Goal: Task Accomplishment & Management: Complete application form

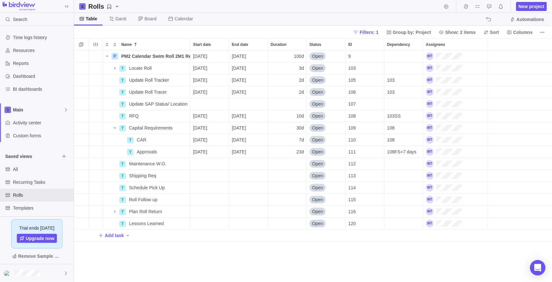
scroll to position [227, 474]
click at [31, 177] on div "Recurring Tasks" at bounding box center [37, 182] width 74 height 13
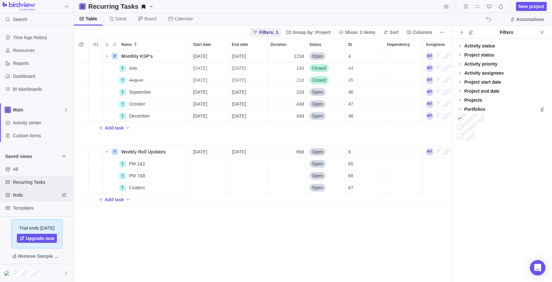
scroll to position [227, 373]
click at [34, 192] on span "Rolls" at bounding box center [36, 195] width 47 height 6
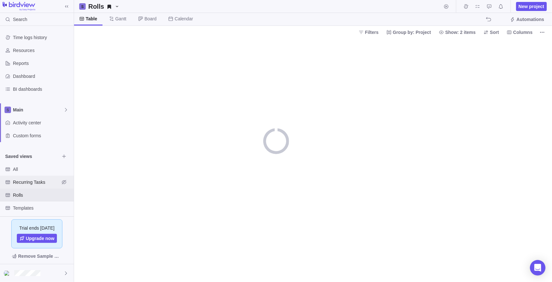
click at [31, 177] on div "Recurring Tasks" at bounding box center [37, 182] width 74 height 13
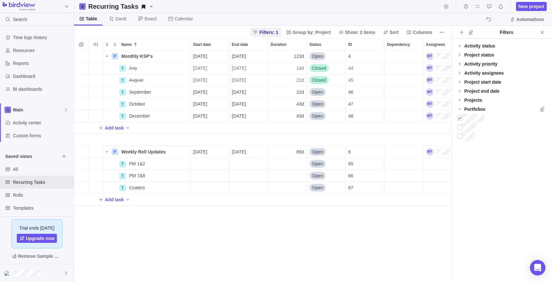
click at [119, 253] on div "P Monthly KSP's Details [DATE] [DATE] 123d Open 4 T July Details [DATE] [DATE] …" at bounding box center [263, 166] width 378 height 232
click at [535, 8] on span "New project" at bounding box center [532, 6] width 26 height 6
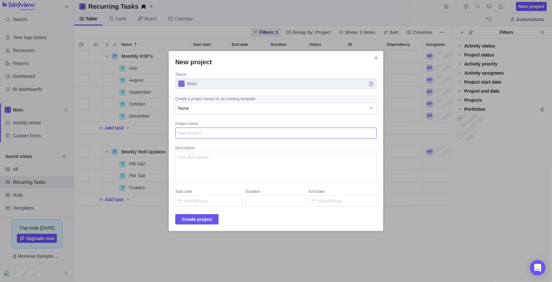
type textarea "x"
type textarea "P"
type textarea "x"
type textarea "PO"
type textarea "x"
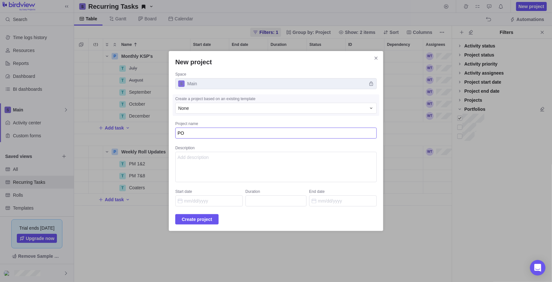
type textarea "PO"
type textarea "x"
type textarea "PO A"
type textarea "x"
type textarea "PO Ac"
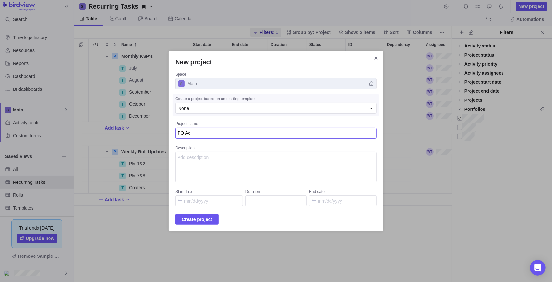
type textarea "x"
type textarea "PO Acc"
type textarea "x"
type textarea "PO Accr"
type textarea "x"
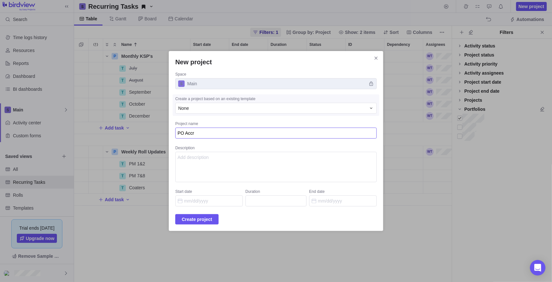
type textarea "PO Accru"
type textarea "x"
type textarea "PO Accrua"
type textarea "x"
type textarea "PO Accrual"
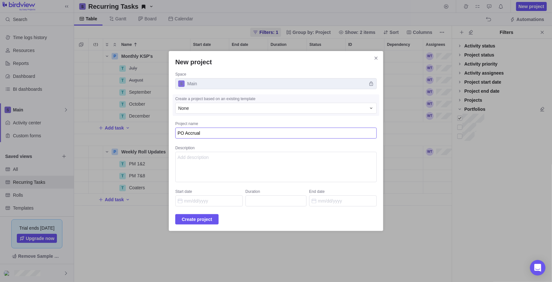
type textarea "x"
type textarea "PO Accruals"
click at [248, 161] on textarea "Description" at bounding box center [276, 167] width 202 height 30
type textarea "Update"
click at [205, 199] on input "Start date" at bounding box center [209, 201] width 68 height 11
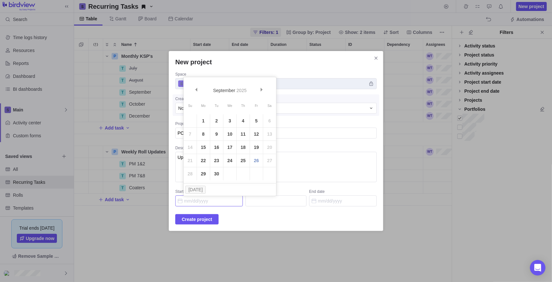
drag, startPoint x: 253, startPoint y: 160, endPoint x: 259, endPoint y: 167, distance: 9.4
click at [253, 160] on link "26" at bounding box center [256, 160] width 13 height 13
type input "[DATE]"
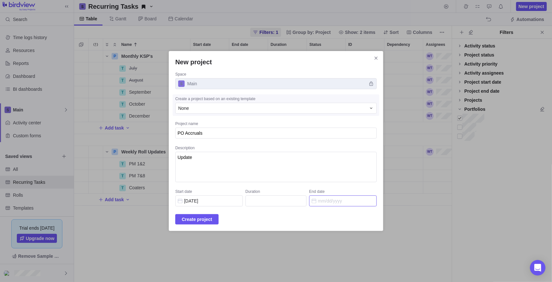
click at [326, 200] on input "End date" at bounding box center [343, 201] width 68 height 11
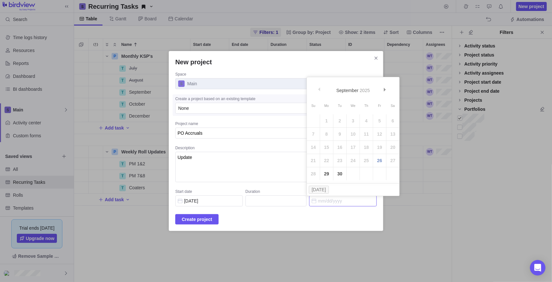
click at [342, 175] on link "30" at bounding box center [340, 174] width 13 height 13
type input "3"
type input "[DATE]"
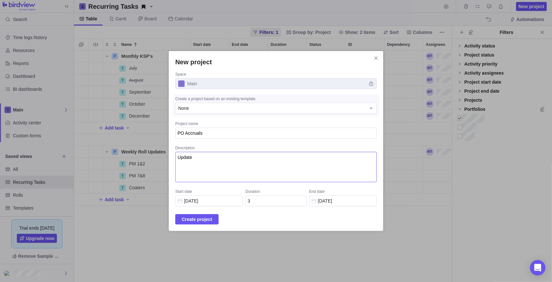
click at [215, 159] on textarea "Update" at bounding box center [276, 167] width 202 height 30
type textarea "Update PO accruals"
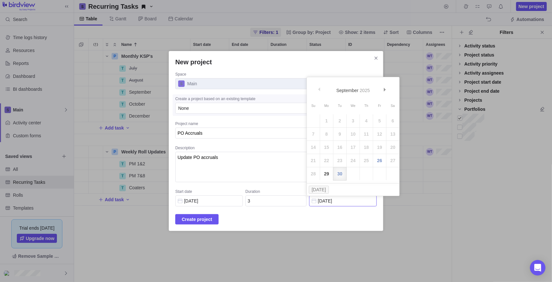
click at [339, 203] on input "[DATE]" at bounding box center [343, 201] width 68 height 11
click at [350, 205] on input "[DATE]" at bounding box center [343, 201] width 68 height 11
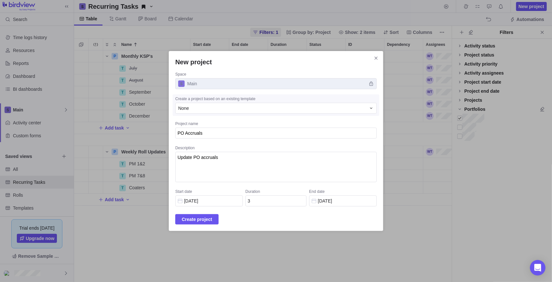
click at [340, 220] on div "Create project" at bounding box center [276, 219] width 202 height 10
click at [259, 203] on input "3" at bounding box center [276, 201] width 61 height 11
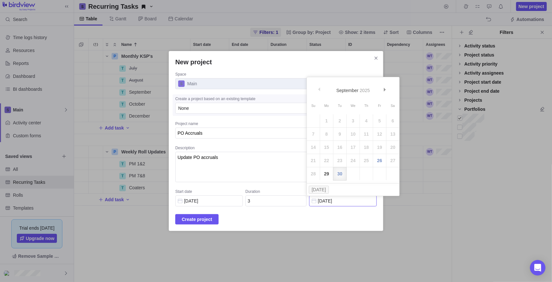
click at [347, 201] on input "[DATE]" at bounding box center [343, 201] width 68 height 11
click at [390, 93] on link "Next" at bounding box center [386, 91] width 14 height 14
click at [354, 174] on link "31" at bounding box center [353, 174] width 13 height 13
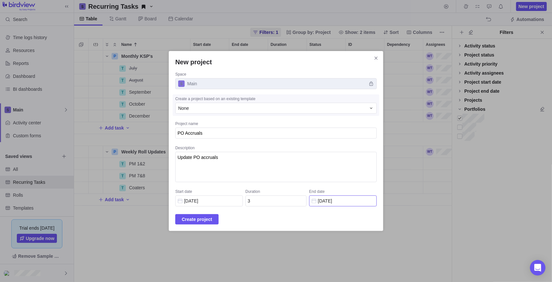
type input "69"
type input "[DATE]"
click at [285, 218] on div "Create project" at bounding box center [276, 219] width 202 height 10
click at [229, 156] on textarea "Update PO accruals" at bounding box center [276, 167] width 202 height 30
click at [202, 217] on span "Create project" at bounding box center [197, 220] width 30 height 8
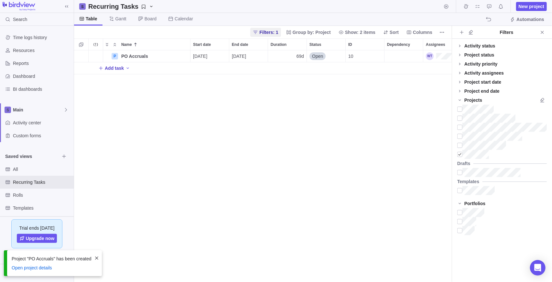
click at [111, 69] on span "Add task" at bounding box center [114, 68] width 19 height 6
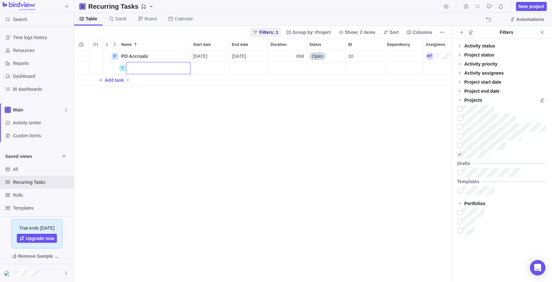
type input "A"
type input "@"
type input "2025 update"
click at [199, 67] on div "P PO Accruals Details [DATE] [DATE] 69d Open 10 T 2025 update Add task" at bounding box center [263, 166] width 378 height 232
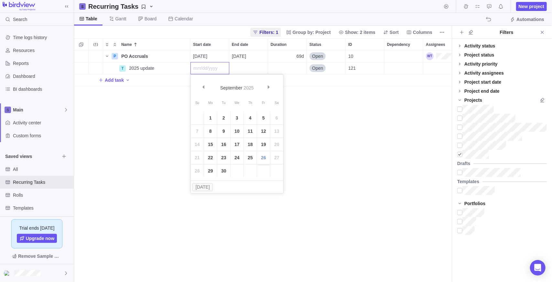
click at [262, 157] on link "26" at bounding box center [263, 157] width 13 height 13
click at [249, 66] on div "End date" at bounding box center [248, 68] width 38 height 12
click at [259, 171] on link "30" at bounding box center [262, 171] width 13 height 13
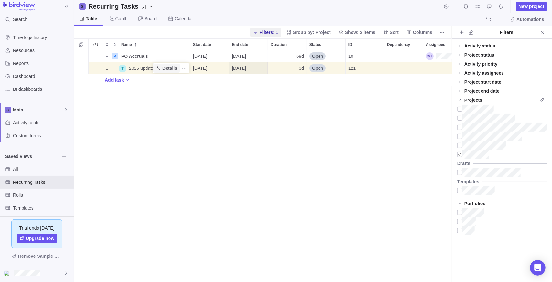
click at [166, 67] on span "Details" at bounding box center [169, 68] width 15 height 6
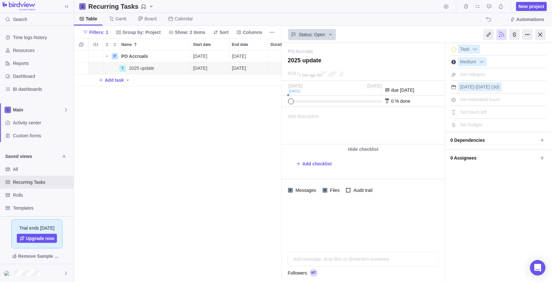
click at [346, 130] on div "Add description ... read all" at bounding box center [363, 125] width 162 height 37
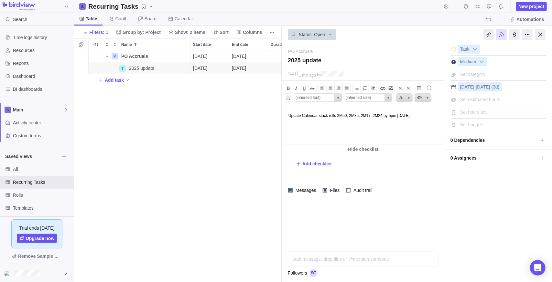
click at [495, 100] on span "Set estimated hours" at bounding box center [480, 99] width 40 height 5
type input "2"
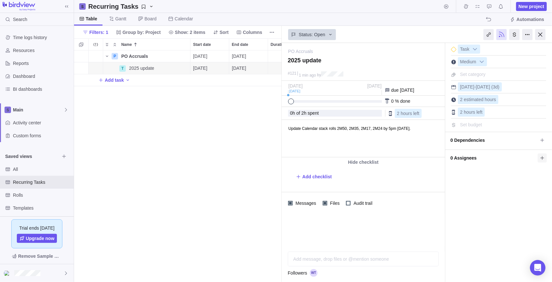
click at [544, 158] on icon at bounding box center [542, 158] width 5 height 5
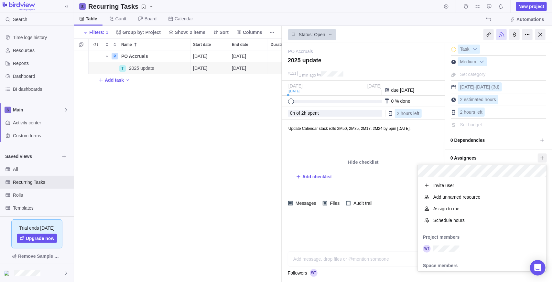
scroll to position [90, 124]
click at [454, 245] on div "grid" at bounding box center [482, 249] width 129 height 12
click at [387, 232] on div "PO Accruals — change 2025 update #121 1 min ago by Activity was completed on it…" at bounding box center [417, 162] width 270 height 239
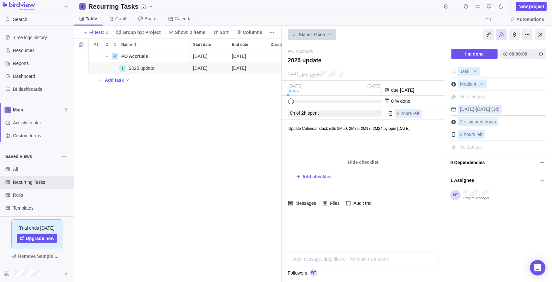
drag, startPoint x: 488, startPoint y: 246, endPoint x: 485, endPoint y: 244, distance: 3.3
click at [488, 246] on div "I'm done 00:00:00 Task Medium Set category [DATE] - [DATE] (3d) 2 estimated hou…" at bounding box center [498, 162] width 107 height 239
click at [187, 99] on div "P PO Accruals Details [DATE] [DATE] 69d Open 10 T 2025 update Details [DATE] [D…" at bounding box center [178, 166] width 208 height 232
click at [321, 35] on span "Status: Open" at bounding box center [312, 34] width 27 height 6
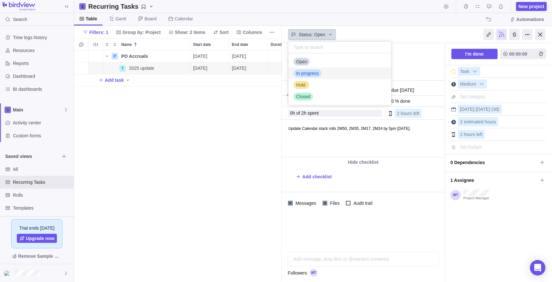
click at [318, 72] on span "In progress" at bounding box center [307, 73] width 23 height 6
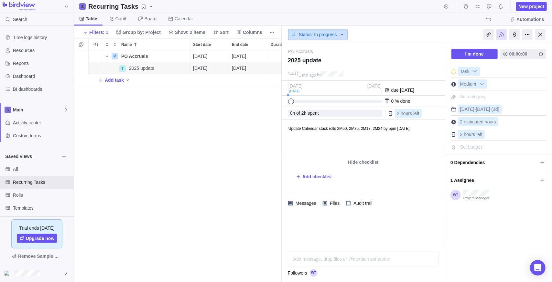
click at [332, 33] on span "Status: In progress" at bounding box center [318, 34] width 38 height 6
drag, startPoint x: 218, startPoint y: 190, endPoint x: 84, endPoint y: 25, distance: 212.9
click at [218, 190] on div "P PO Accruals Details [DATE] [DATE] 69d Open 10 T 2025 update Details [DATE] [D…" at bounding box center [178, 166] width 208 height 232
click at [540, 31] on div at bounding box center [540, 34] width 10 height 11
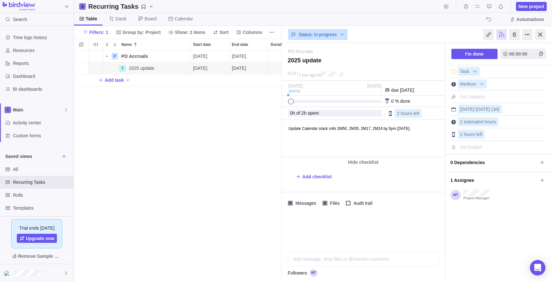
scroll to position [227, 474]
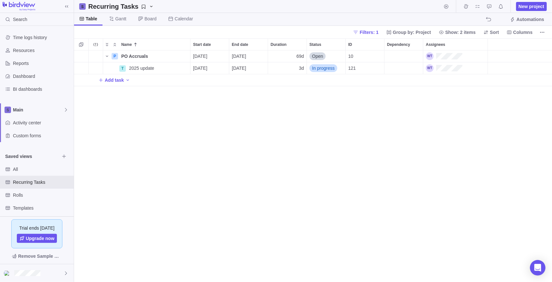
drag, startPoint x: 167, startPoint y: 116, endPoint x: 160, endPoint y: 121, distance: 8.5
click at [167, 116] on div "P PO Accruals Details [DATE] [DATE] 69d Open 10 T 2025 update Details [DATE] [D…" at bounding box center [313, 166] width 478 height 232
drag, startPoint x: 323, startPoint y: 168, endPoint x: 198, endPoint y: 127, distance: 131.7
click at [323, 168] on div "P PO Accruals Details [DATE] [DATE] 69d Open 10 T 2025 update Details [DATE] [D…" at bounding box center [313, 166] width 478 height 232
drag, startPoint x: 280, startPoint y: 159, endPoint x: 278, endPoint y: 155, distance: 4.9
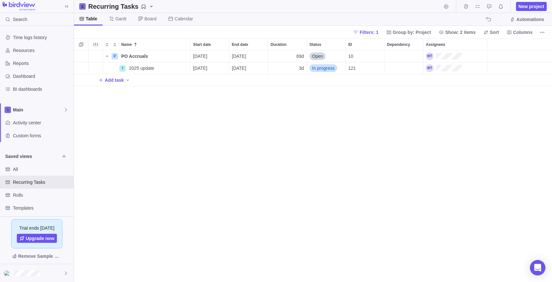
click at [279, 157] on div "P PO Accruals Details [DATE] [DATE] 69d Open 10 T 2025 update Details [DATE] [D…" at bounding box center [313, 166] width 478 height 232
click at [160, 67] on icon "Name" at bounding box center [158, 68] width 5 height 5
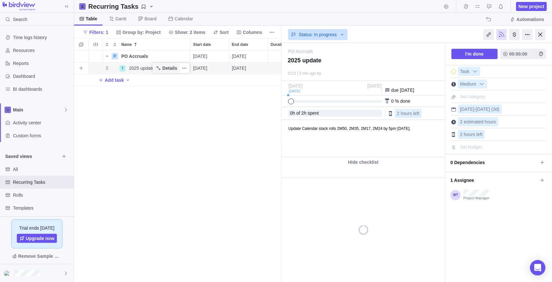
scroll to position [227, 203]
click at [162, 56] on span "Details" at bounding box center [166, 56] width 27 height 9
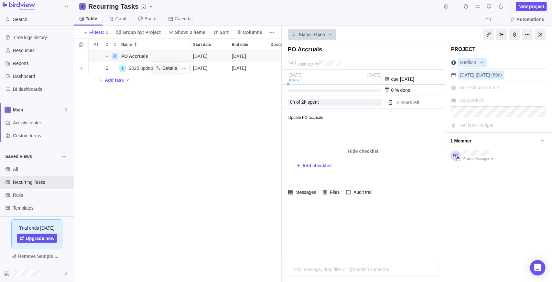
click at [166, 65] on span "Details" at bounding box center [169, 68] width 15 height 6
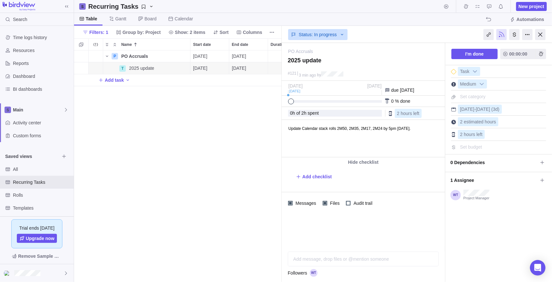
drag, startPoint x: 317, startPoint y: 134, endPoint x: 434, endPoint y: 139, distance: 116.3
click at [318, 134] on html "Update Calendar stack rolls 2M50, 2M35, 2M17, 2M24 by 5pm [DATE]." at bounding box center [363, 138] width 162 height 37
click at [437, 130] on body "Update Calendar stack rolls 2M50, 2M35, 2M17, 2M24 by 5pm [DATE]." at bounding box center [363, 125] width 162 height 11
drag, startPoint x: 327, startPoint y: 144, endPoint x: 330, endPoint y: 137, distance: 7.6
click at [327, 144] on html "Update Calendar stack rolls 2M50, 2M35, 2M17, 2M24 by 5pm [DATE]. Location M:﻿" at bounding box center [363, 138] width 162 height 37
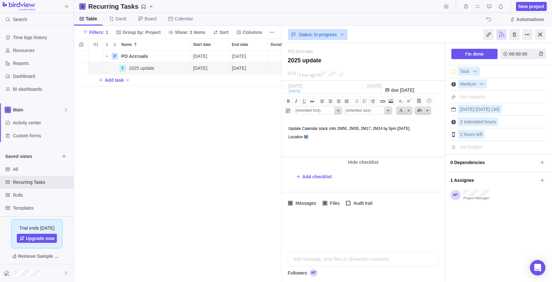
drag, startPoint x: 330, startPoint y: 137, endPoint x: 306, endPoint y: 137, distance: 23.6
click at [306, 137] on p "Location M:﻿" at bounding box center [365, 137] width 155 height 5
type input "Arial, sans-serif"
type input "16px"
drag, startPoint x: 327, startPoint y: 144, endPoint x: 306, endPoint y: 138, distance: 22.1
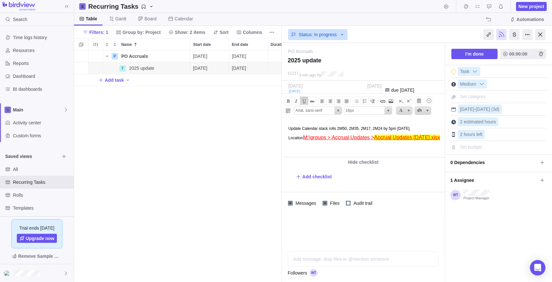
click at [306, 138] on p "Location M:\groups > Accrual Updates > Accrual Updates [DATE].xlsx" at bounding box center [365, 138] width 155 height 6
click at [346, 150] on html "Update Calendar stack rolls 2M50, 2M35, 2M17, 2M24 by 5pm [DATE]. Location M:\g…" at bounding box center [363, 138] width 162 height 37
click at [232, 141] on div "P PO Accruals Details [DATE] [DATE] 69d Open 10 T 2025 update Details [DATE] [D…" at bounding box center [178, 166] width 208 height 232
type input "(inherited font)"
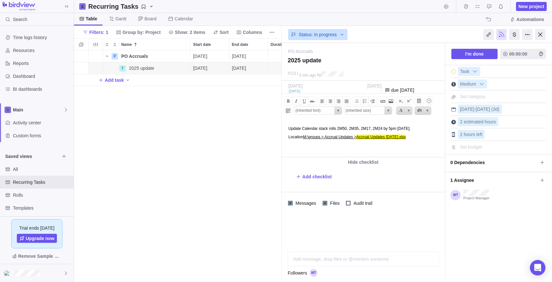
click at [337, 143] on html "Update Calendar stack rolls 2M50, 2M35, 2M17, 2M24 by 5pm [DATE]. Location M:\g…" at bounding box center [363, 138] width 162 height 37
click at [380, 135] on span "Accrual Updates [DATE].xlsx" at bounding box center [380, 137] width 49 height 5
click at [375, 136] on span "Accrual Updates [DATE].xlsx" at bounding box center [380, 137] width 49 height 5
click at [381, 148] on html "Update Calendar stack rolls 2M50, 2M35, 2M17, 2M24 by 5pm [DATE]. Location M:\g…" at bounding box center [363, 138] width 162 height 37
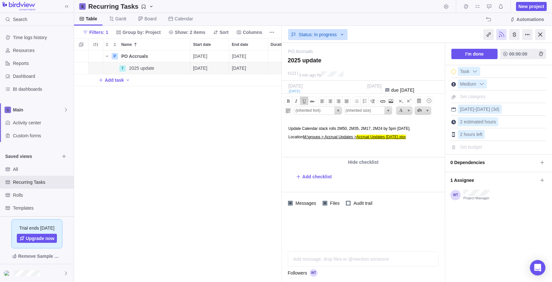
drag, startPoint x: 369, startPoint y: 138, endPoint x: 435, endPoint y: 138, distance: 66.0
click at [435, 138] on p "Location M:\groups > Accrual Updates > Accrual Updates [DATE].xlsx" at bounding box center [365, 137] width 155 height 5
click at [236, 142] on div "P PO Accruals Details [DATE] [DATE] 69d Open 10 T 2025 update Details [DATE] [D…" at bounding box center [178, 166] width 208 height 232
click at [229, 152] on div "P PO Accruals Details [DATE] [DATE] 69d Open 10 T 2025 update Details [DATE] [D…" at bounding box center [178, 166] width 208 height 232
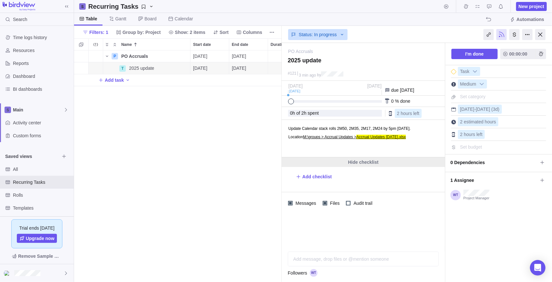
click at [363, 158] on div "Hide checklist" at bounding box center [363, 163] width 163 height 10
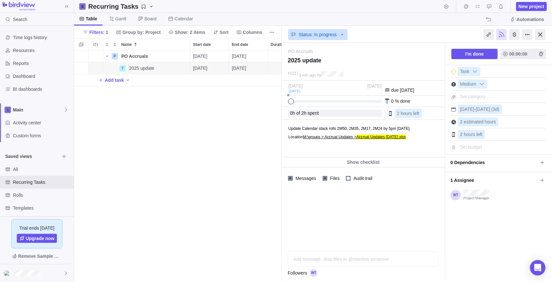
click at [392, 148] on html "Update Calendar stack rolls 2M50, 2M35, 2M17, 2M24 by 5pm [DATE]. Location M:\g…" at bounding box center [363, 138] width 162 height 37
click at [299, 152] on html "Update Calendar stack rolls 2M50, 2M35, 2M17, 2M24 by 5pm [DATE]. Location M:\g…" at bounding box center [363, 139] width 162 height 38
type input "11pt"
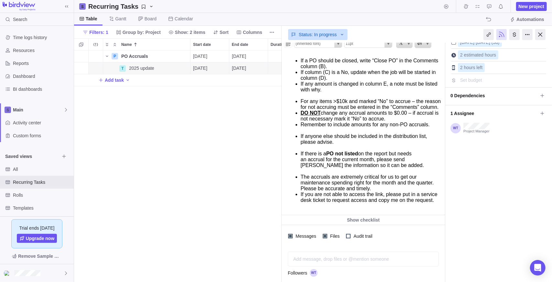
scroll to position [82, 0]
type input "Aptos, sans-serif"
type input "12pt"
click at [330, 210] on p at bounding box center [365, 212] width 155 height 6
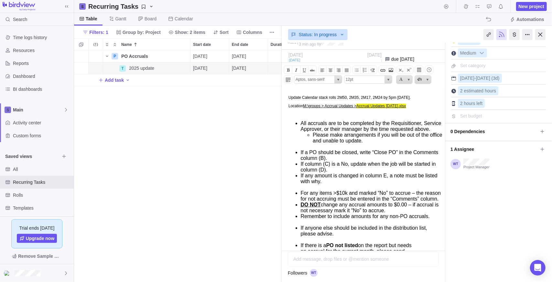
scroll to position [0, 0]
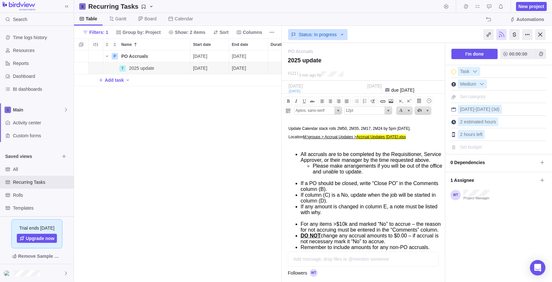
click at [190, 182] on div "P PO Accruals Details [DATE] [DATE] 69d Open 10 T 2025 update Details [DATE] [D…" at bounding box center [178, 166] width 208 height 232
click at [537, 36] on div at bounding box center [540, 34] width 10 height 11
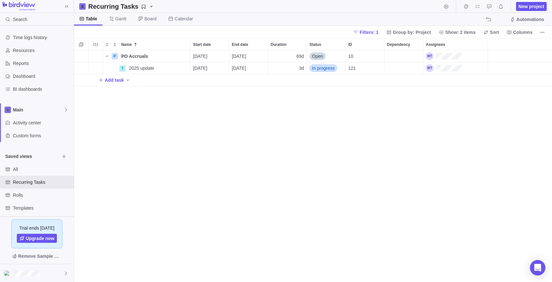
click at [161, 158] on div "P PO Accruals Details [DATE] [DATE] 69d Open 10 T 2025 update Details [DATE] [D…" at bounding box center [313, 166] width 478 height 232
click at [378, 121] on div "P PO Accruals Details [DATE] [DATE] 69d Open 10 T 2025 update Details [DATE] [D…" at bounding box center [313, 166] width 478 height 232
